Goal: Download file/media

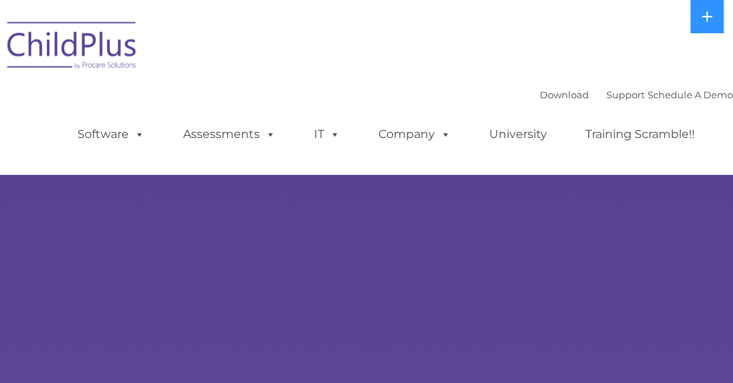
select select "MEDIUM"
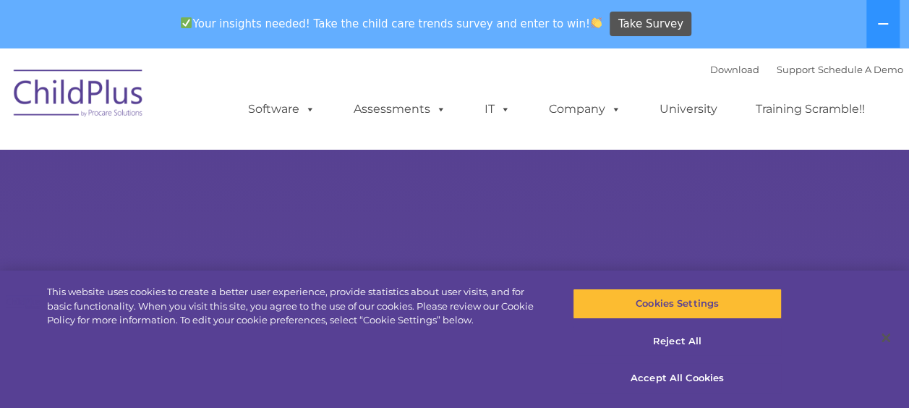
select select "MEDIUM"
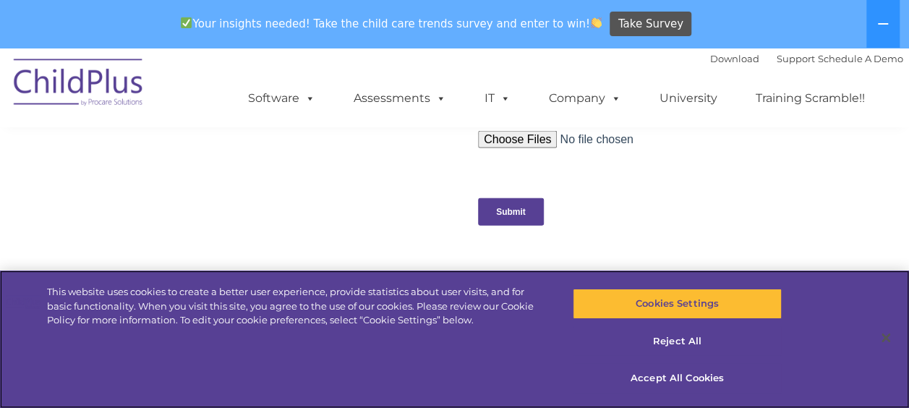
scroll to position [1527, 0]
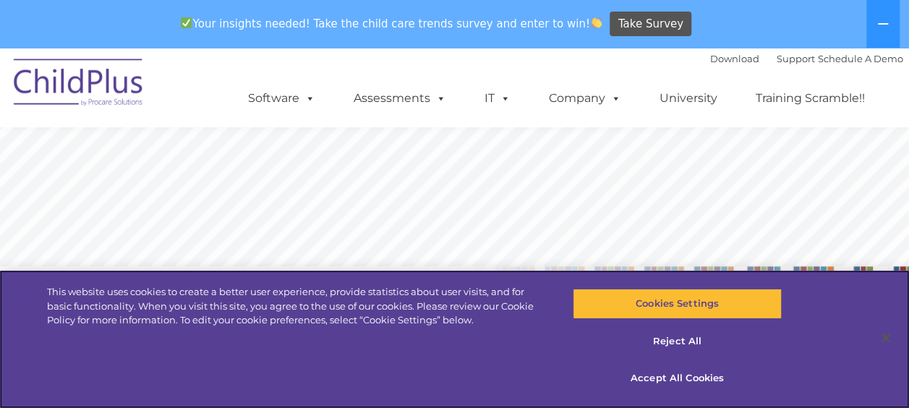
scroll to position [488, 0]
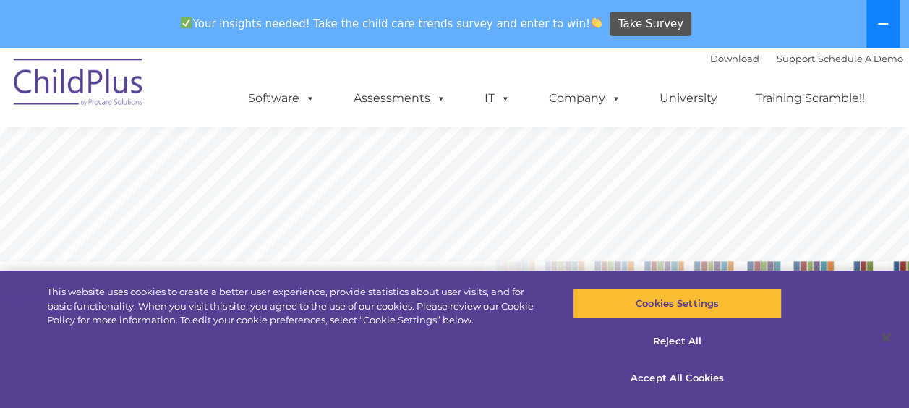
click at [874, 33] on button at bounding box center [882, 24] width 33 height 48
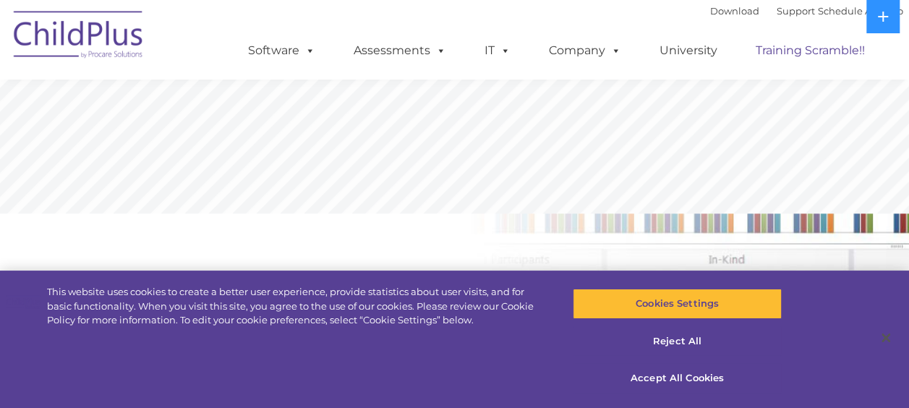
click at [848, 47] on link "Training Scramble!!" at bounding box center [810, 50] width 138 height 29
click at [836, 47] on link "Training Scramble!!" at bounding box center [810, 50] width 138 height 29
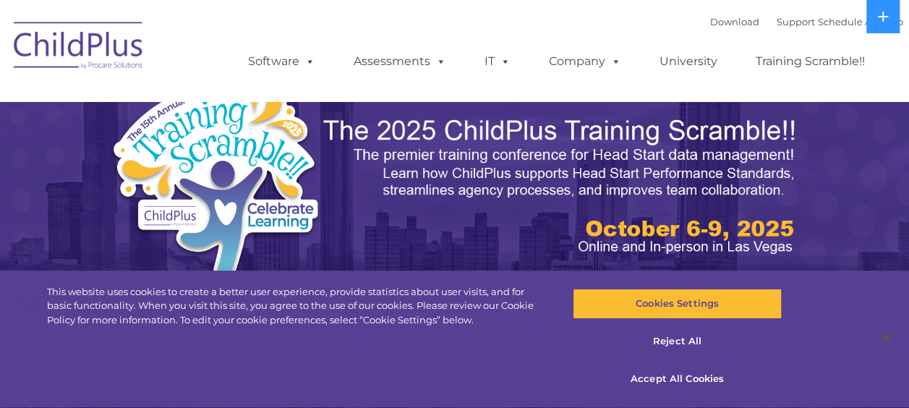
select select "MEDIUM"
click at [680, 376] on button "Accept All Cookies" at bounding box center [677, 378] width 209 height 30
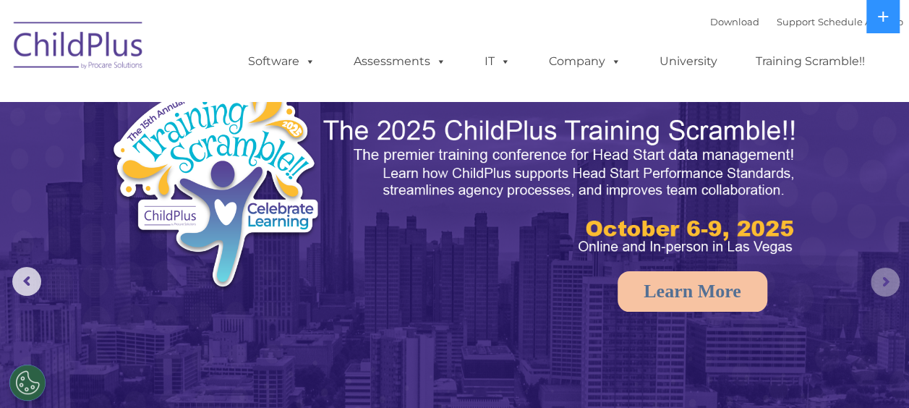
click at [887, 291] on rs-arrow at bounding box center [885, 282] width 29 height 29
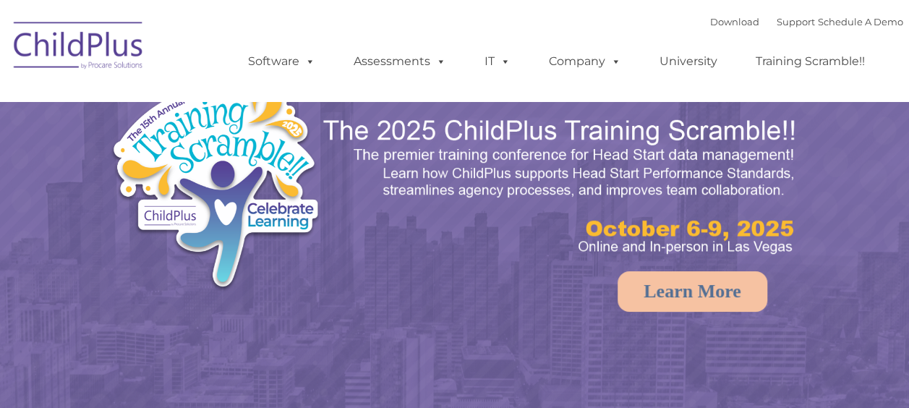
select select "MEDIUM"
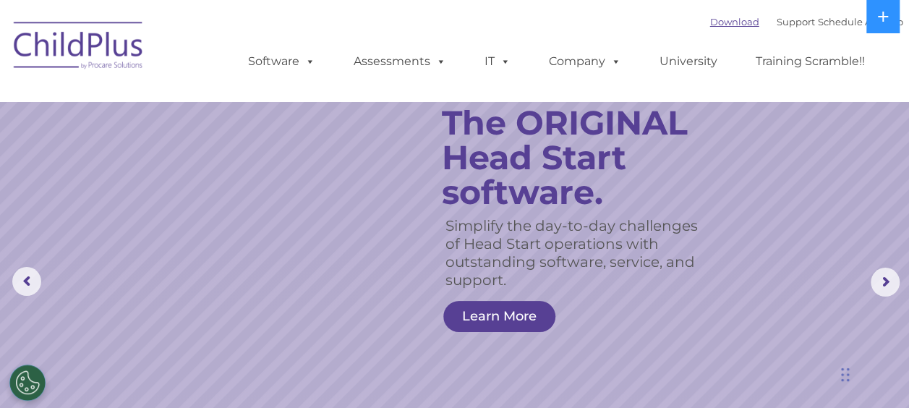
click at [720, 25] on link "Download" at bounding box center [734, 22] width 49 height 12
click at [719, 27] on link "Download" at bounding box center [734, 22] width 49 height 12
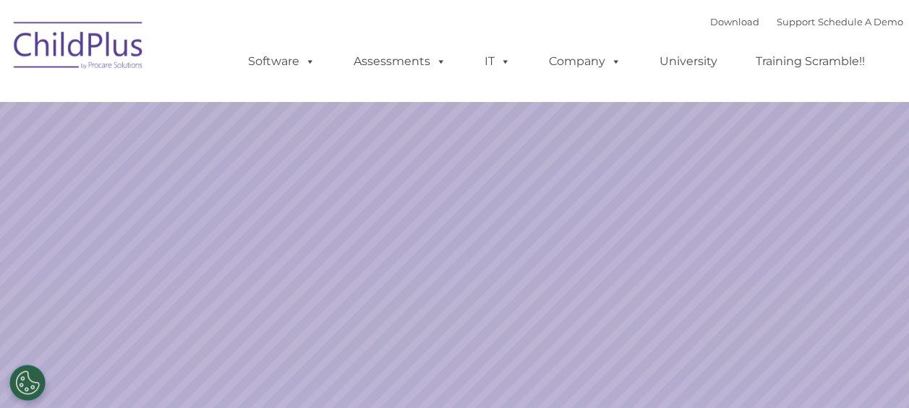
select select "MEDIUM"
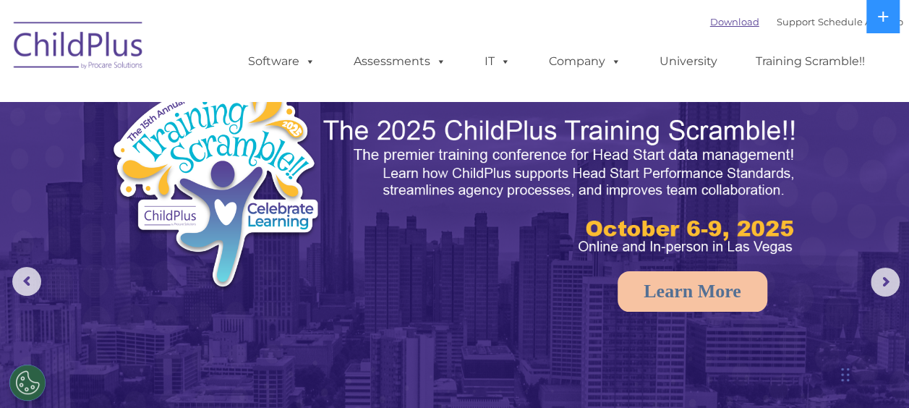
click at [710, 22] on link "Download" at bounding box center [734, 22] width 49 height 12
